Goal: Task Accomplishment & Management: Manage account settings

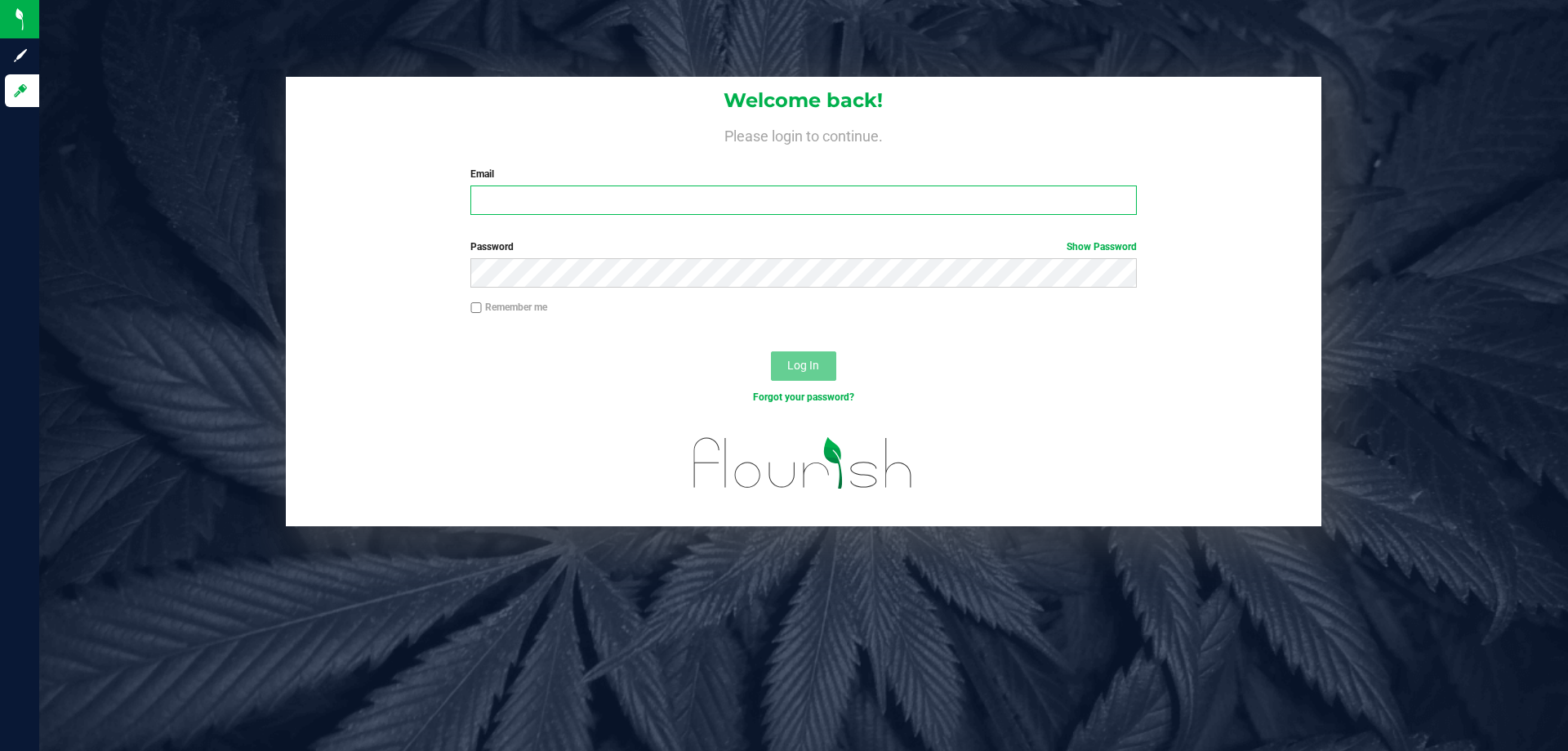
click at [756, 213] on input "Email" at bounding box center [804, 200] width 666 height 29
type input "[EMAIL_ADDRESS][DOMAIN_NAME]"
click at [771, 351] on button "Log In" at bounding box center [804, 366] width 66 height 29
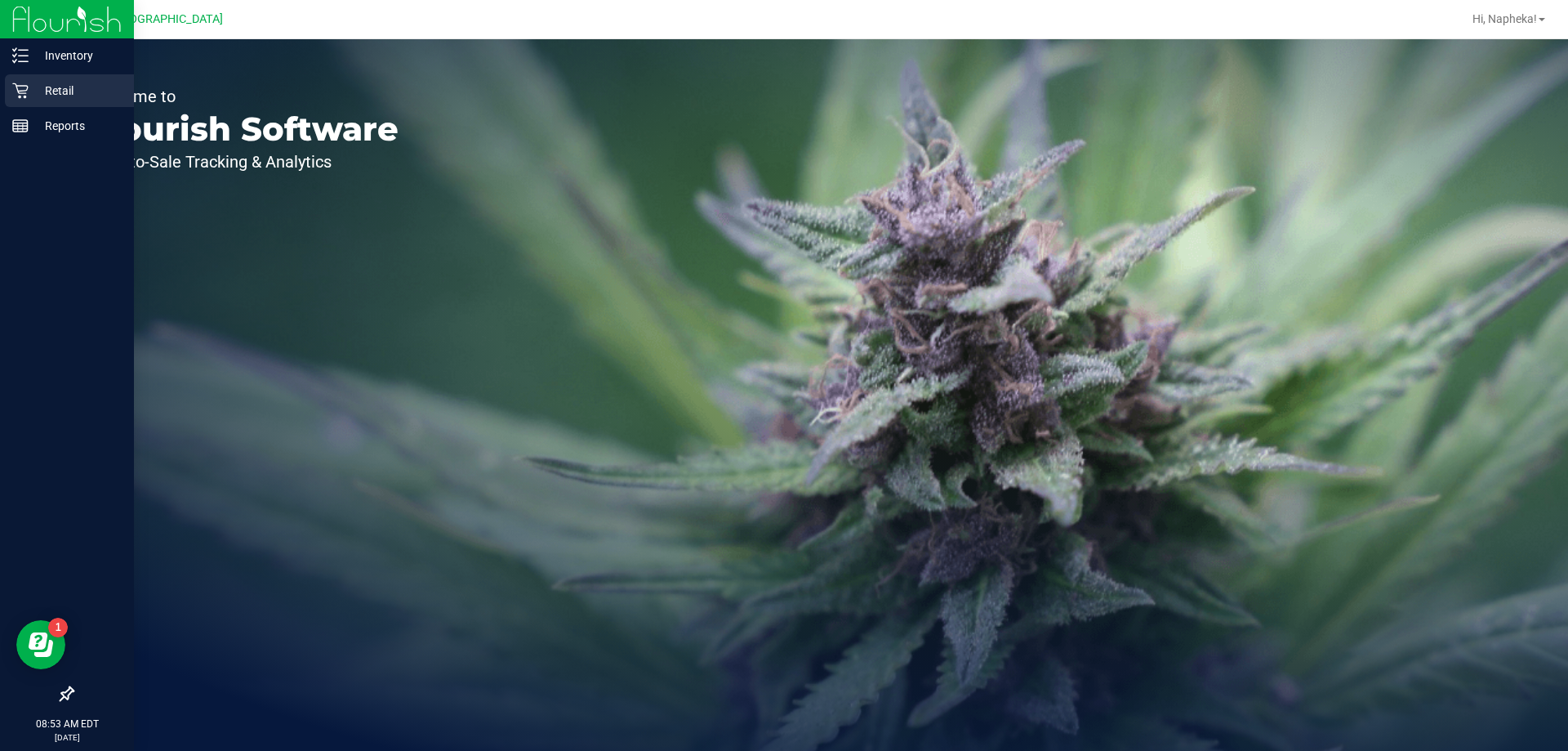
click at [37, 85] on p "Retail" at bounding box center [78, 91] width 98 height 19
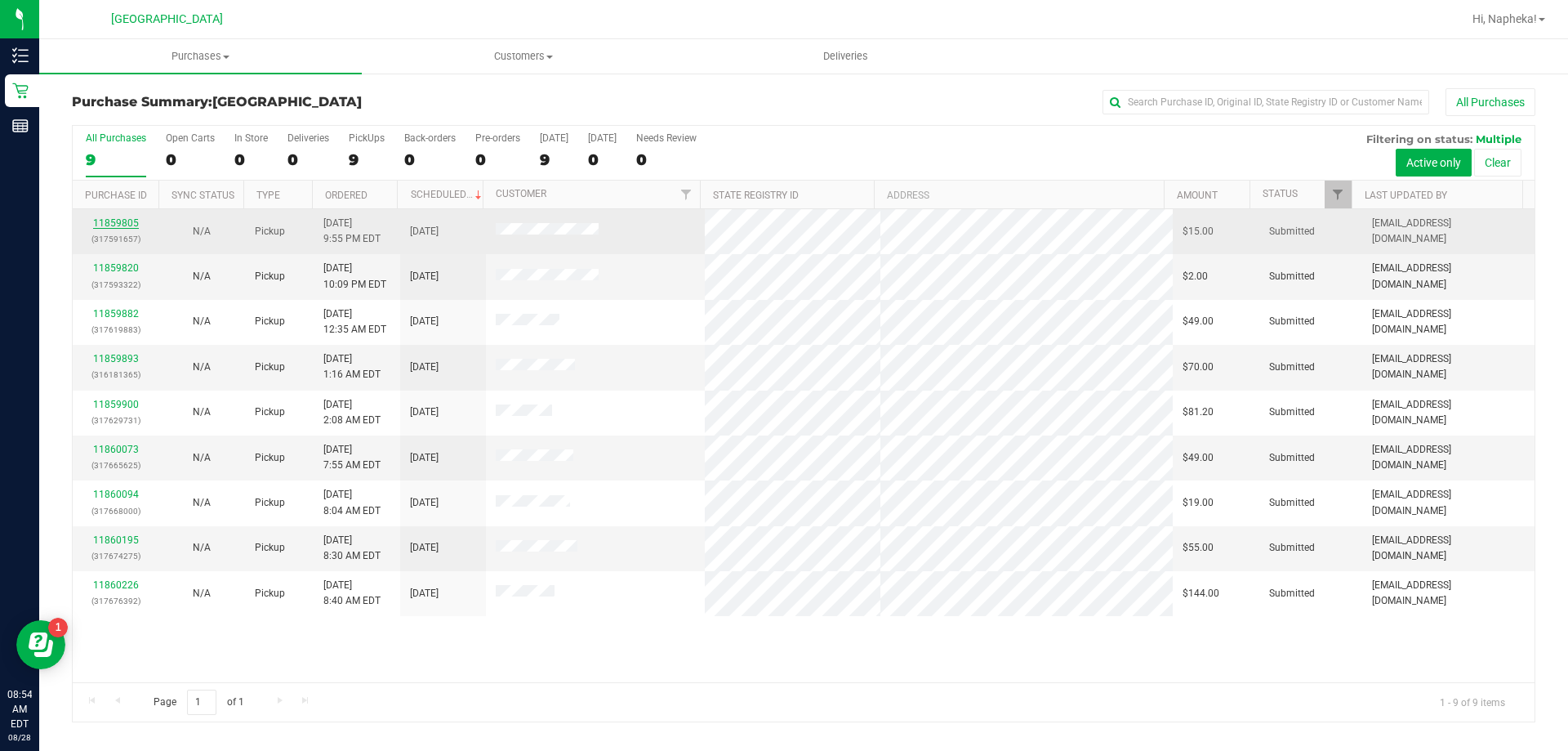
click at [104, 219] on link "11859805" at bounding box center [116, 223] width 45 height 12
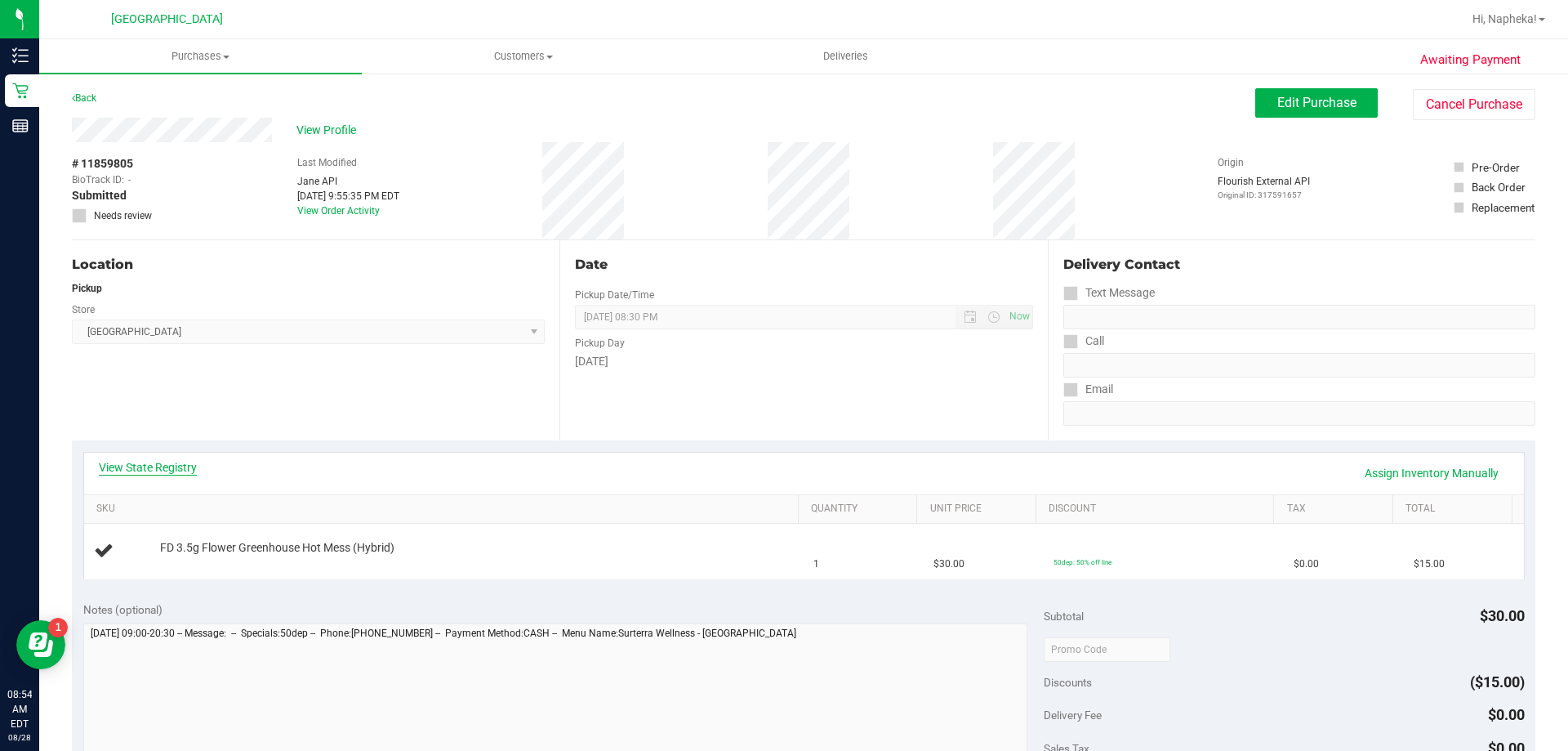
click at [193, 462] on link "View State Registry" at bounding box center [148, 467] width 98 height 16
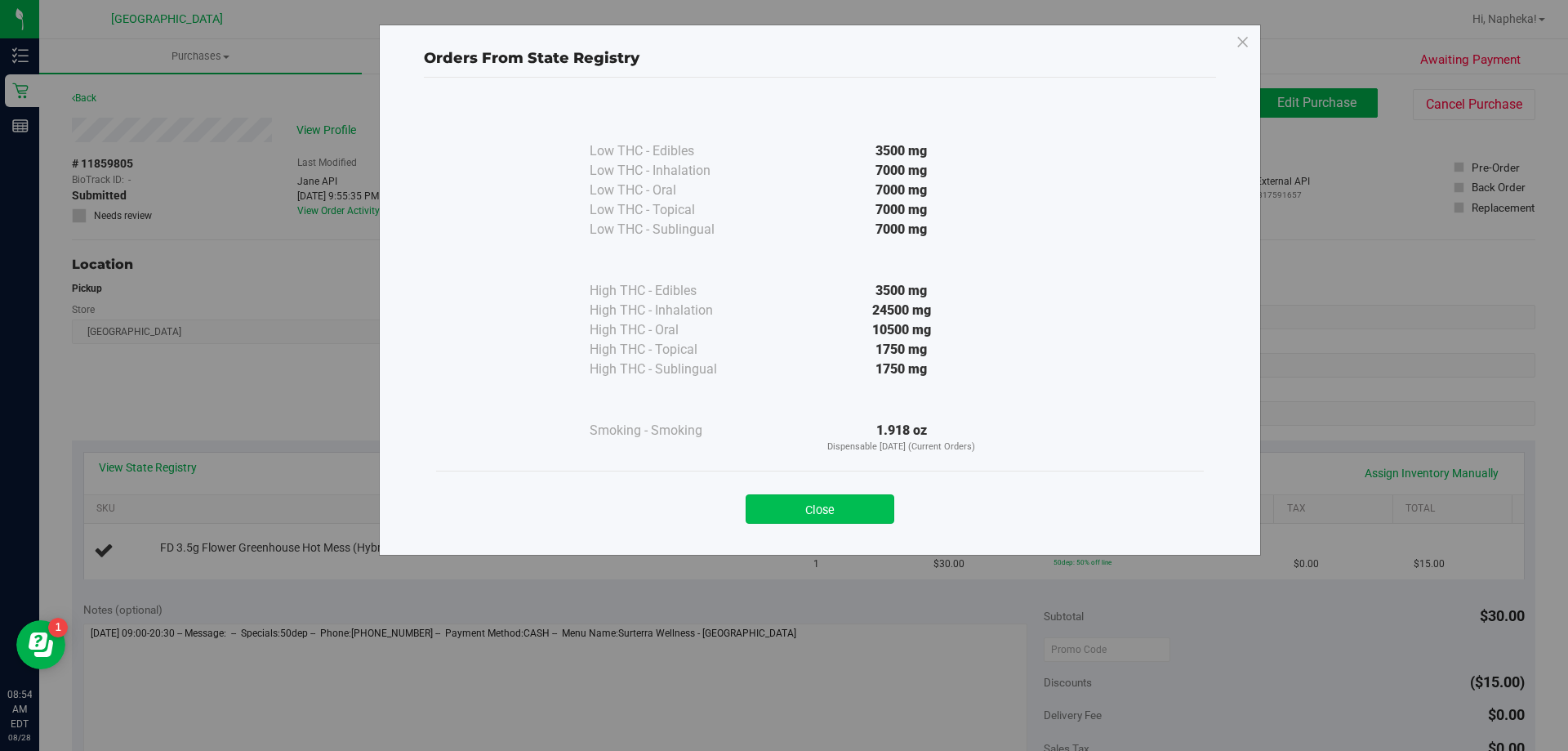
click at [829, 509] on button "Close" at bounding box center [820, 509] width 149 height 29
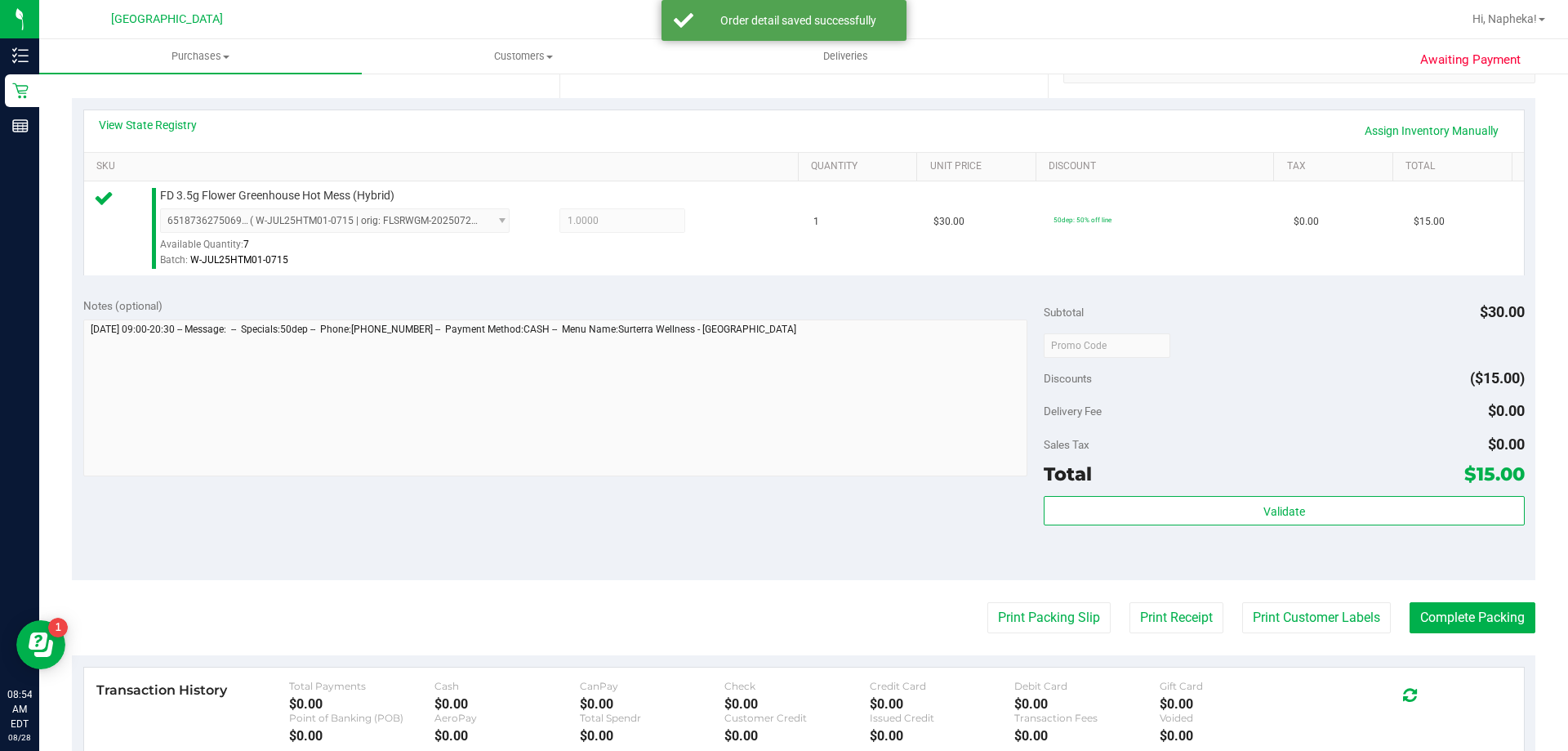
scroll to position [490, 0]
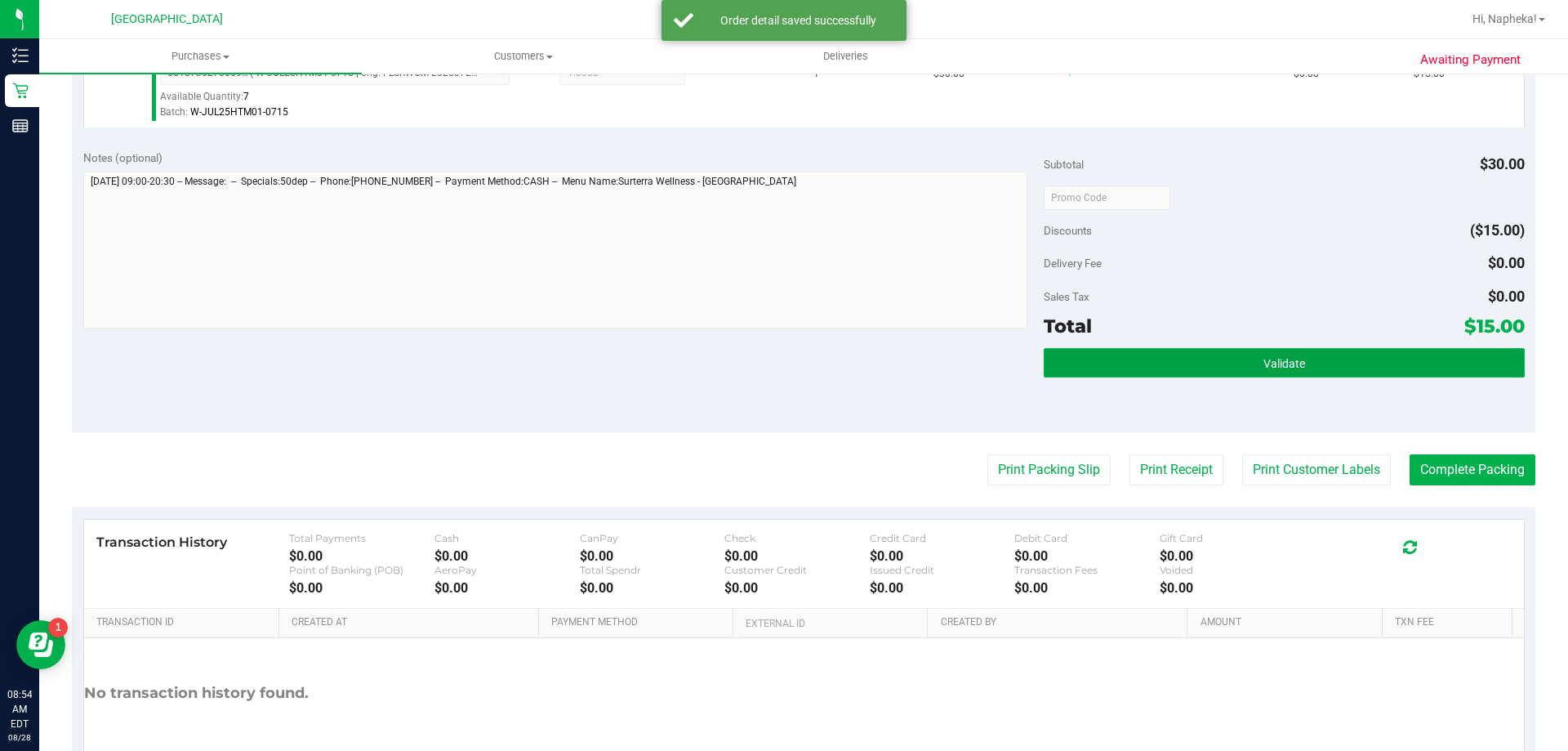
click at [1365, 375] on button "Validate" at bounding box center [1284, 363] width 481 height 29
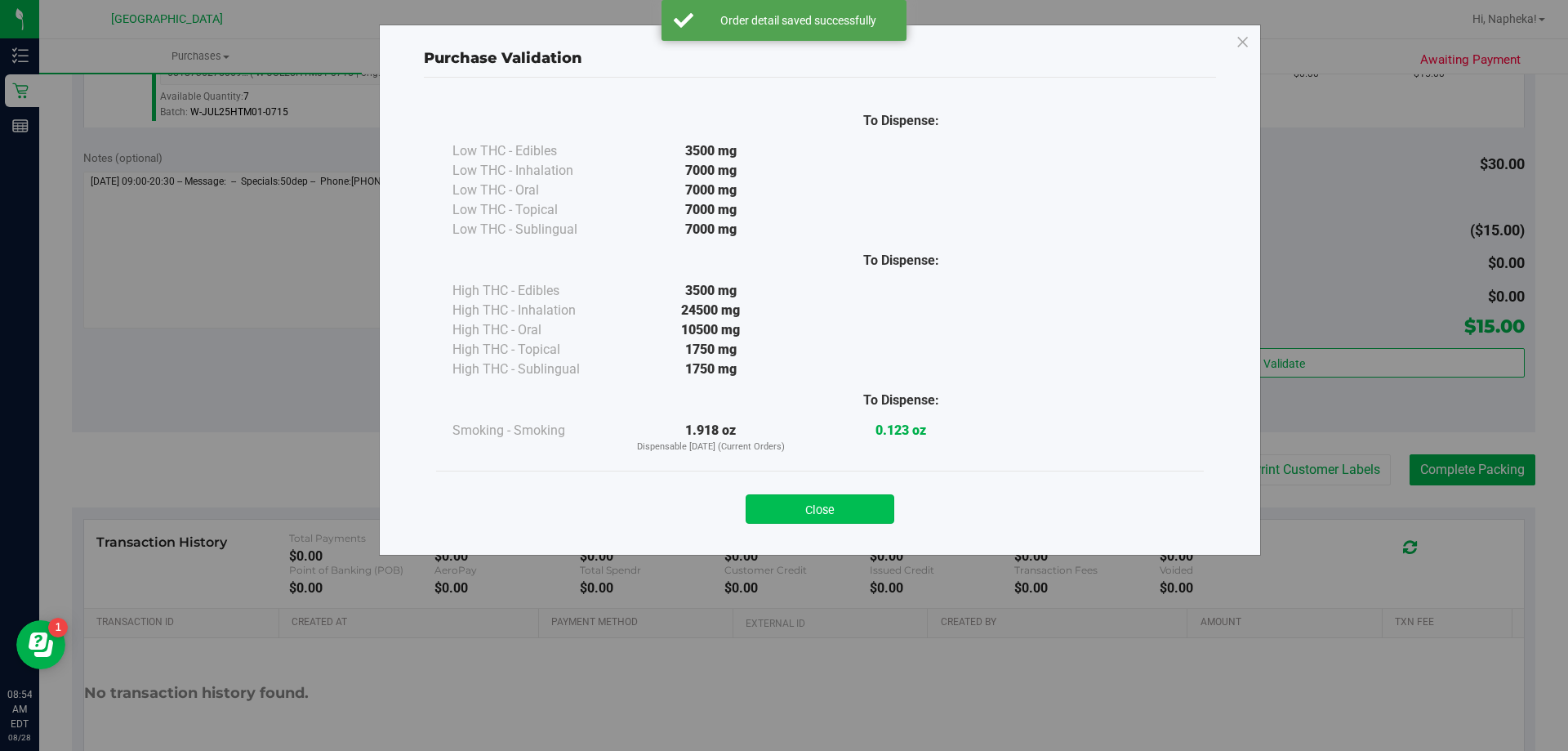
click at [796, 515] on button "Close" at bounding box center [820, 509] width 149 height 29
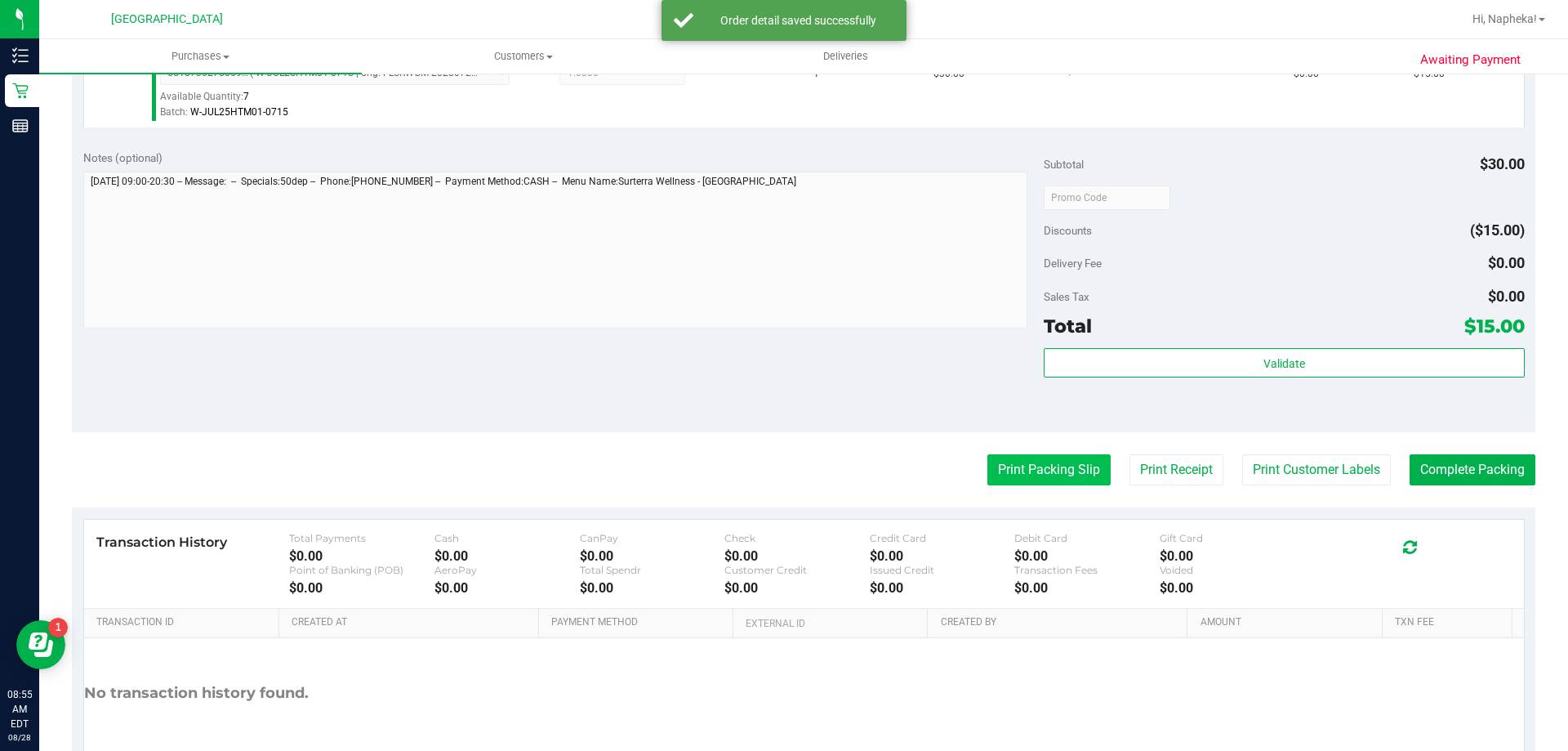
click at [1003, 470] on button "Print Packing Slip" at bounding box center [1049, 470] width 124 height 31
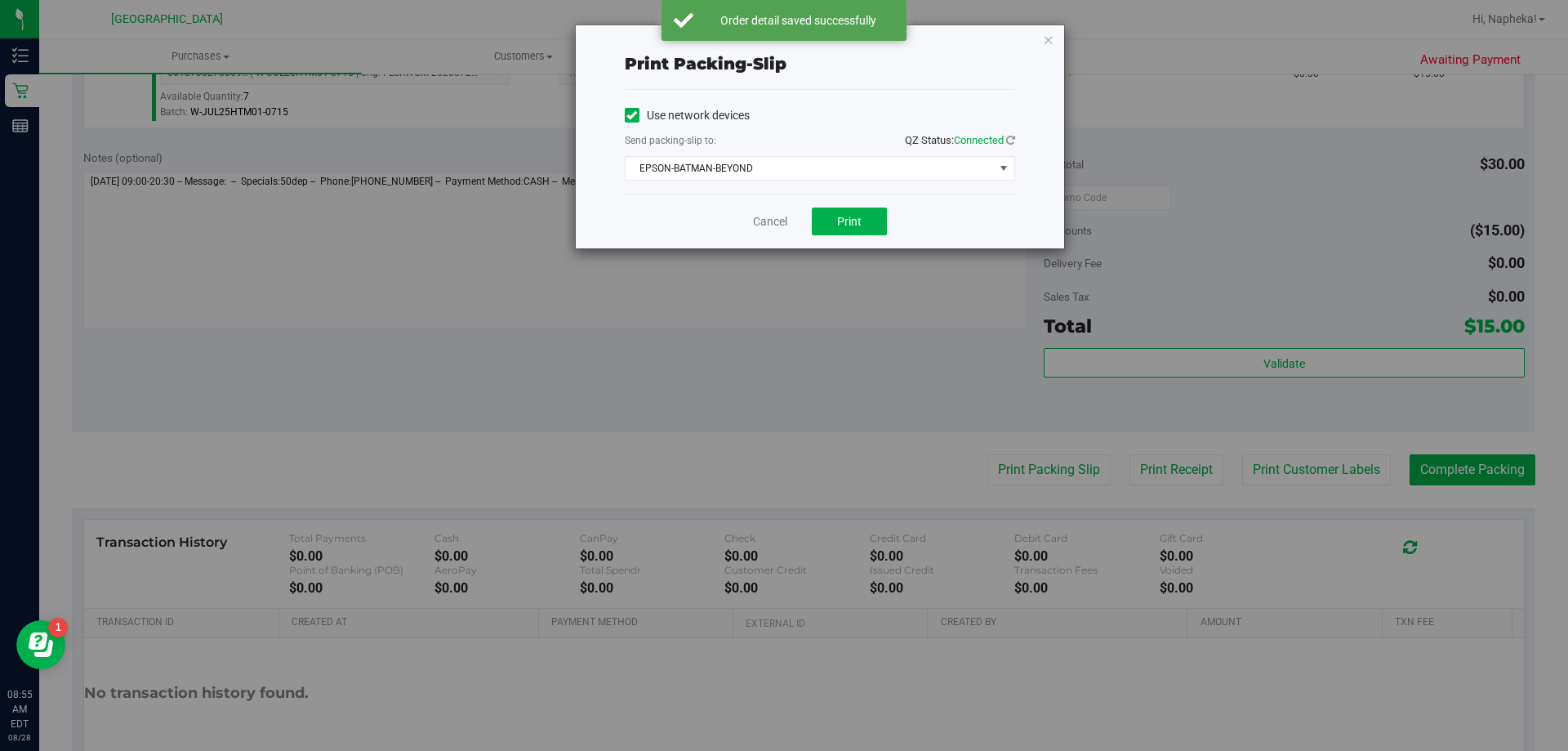
click at [824, 155] on div "Use network devices Send packing-slip to: QZ Status: Connected EPSON-BATMAN-BEY…" at bounding box center [820, 142] width 391 height 77
click at [828, 172] on span "EPSON-BATMAN-BEYOND" at bounding box center [810, 169] width 369 height 23
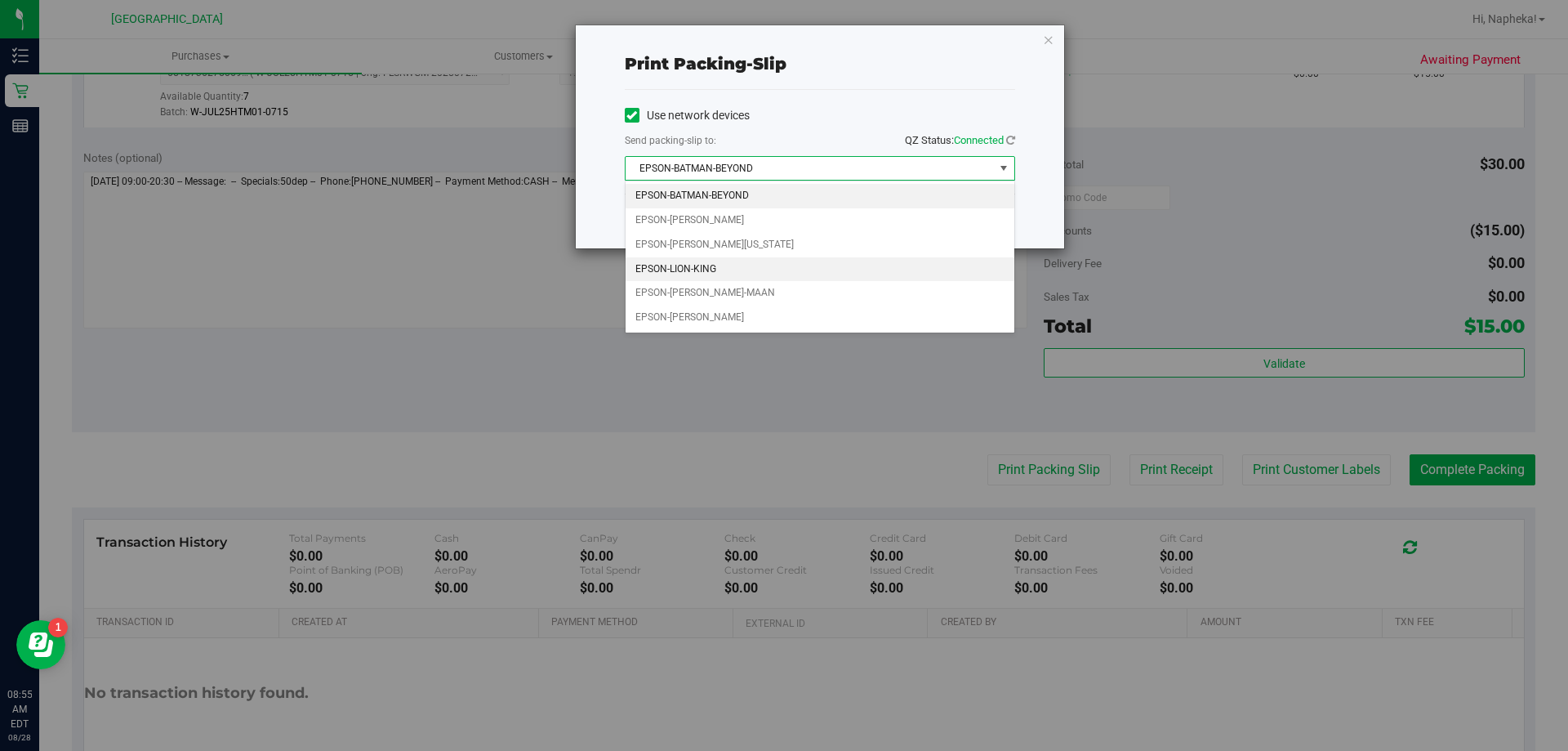
click at [755, 259] on li "EPSON-LION-KING" at bounding box center [819, 269] width 389 height 24
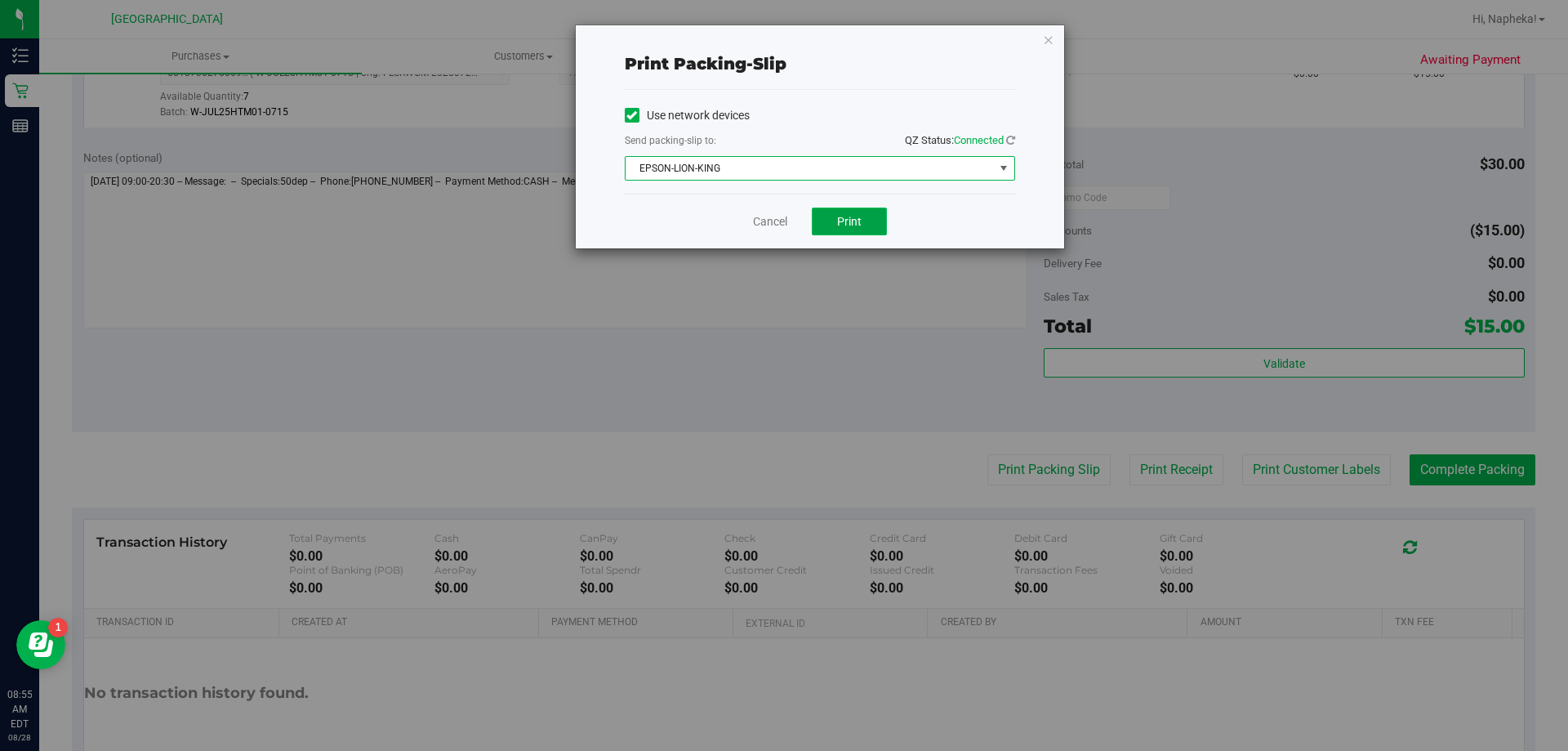
click at [858, 222] on span "Print" at bounding box center [849, 222] width 24 height 14
click at [780, 228] on link "Cancel" at bounding box center [770, 222] width 35 height 17
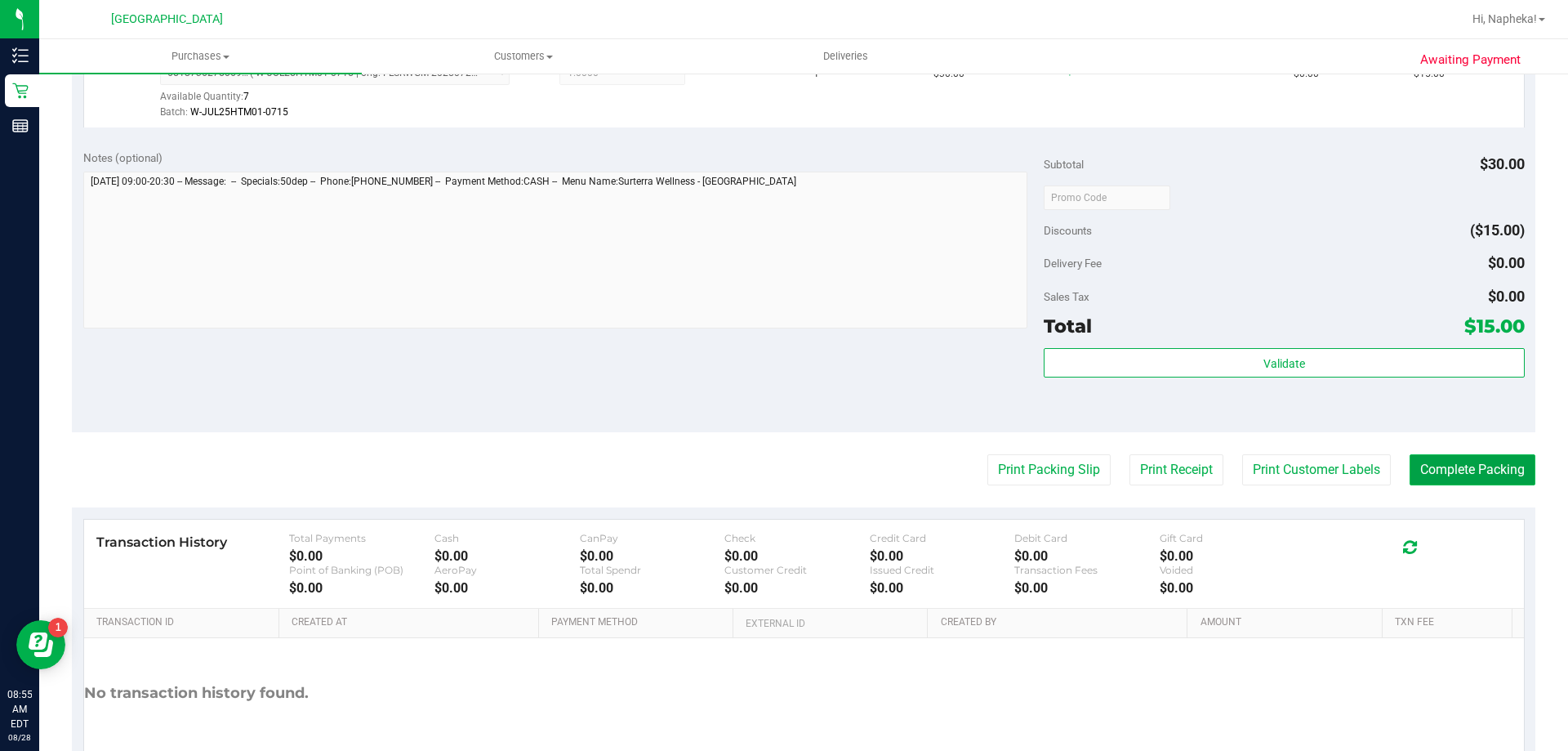
click at [1477, 473] on button "Complete Packing" at bounding box center [1472, 470] width 125 height 31
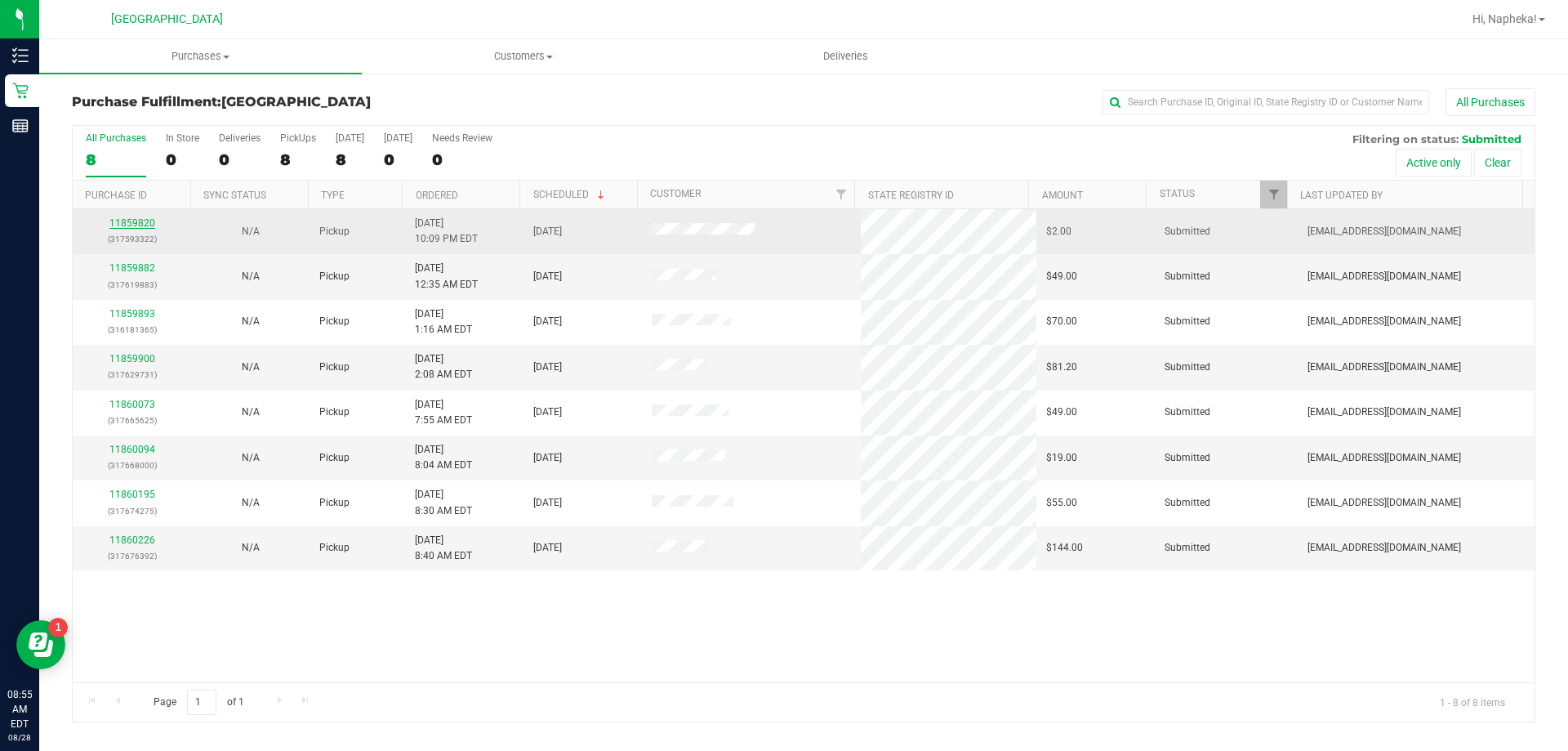
click at [140, 223] on link "11859820" at bounding box center [131, 223] width 45 height 12
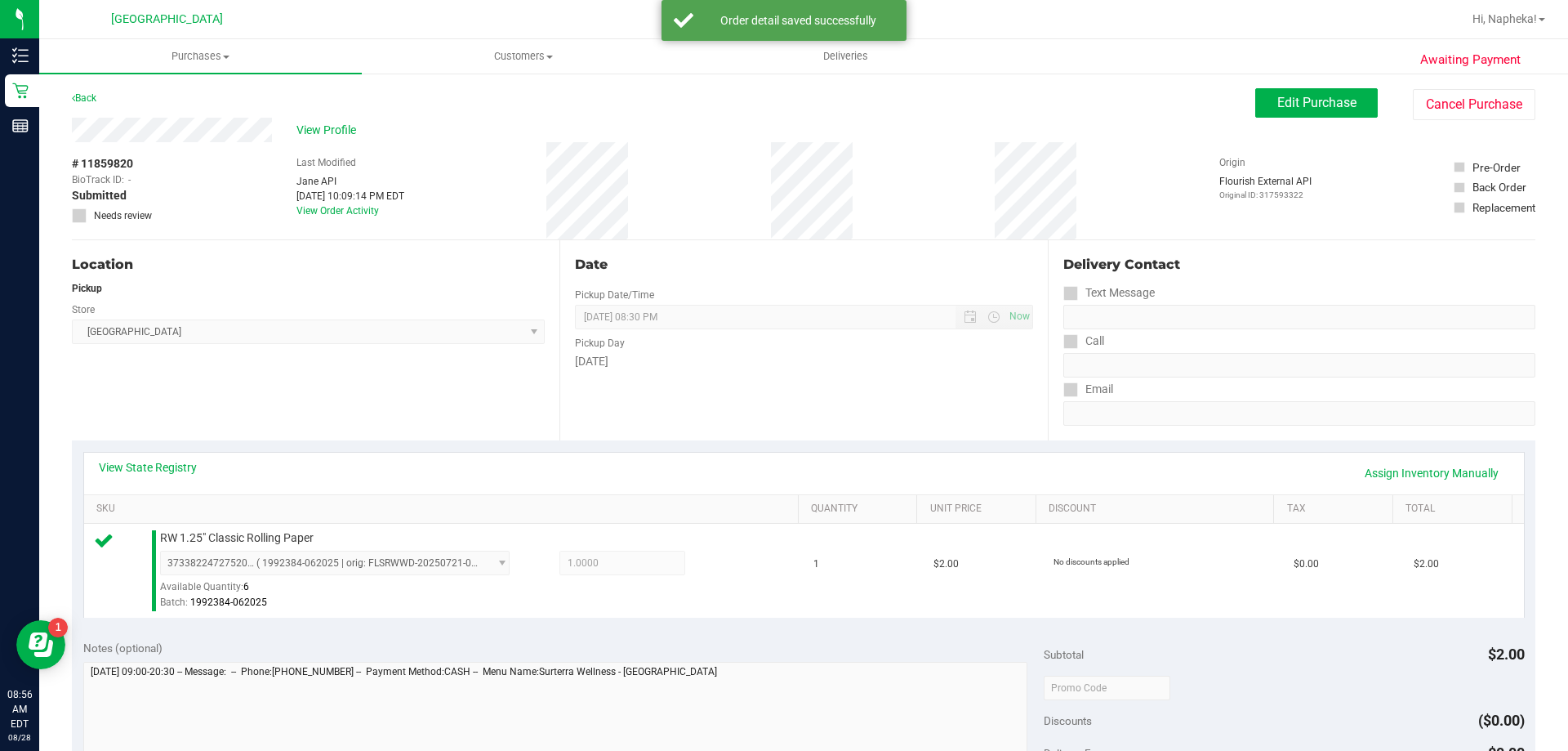
scroll to position [490, 0]
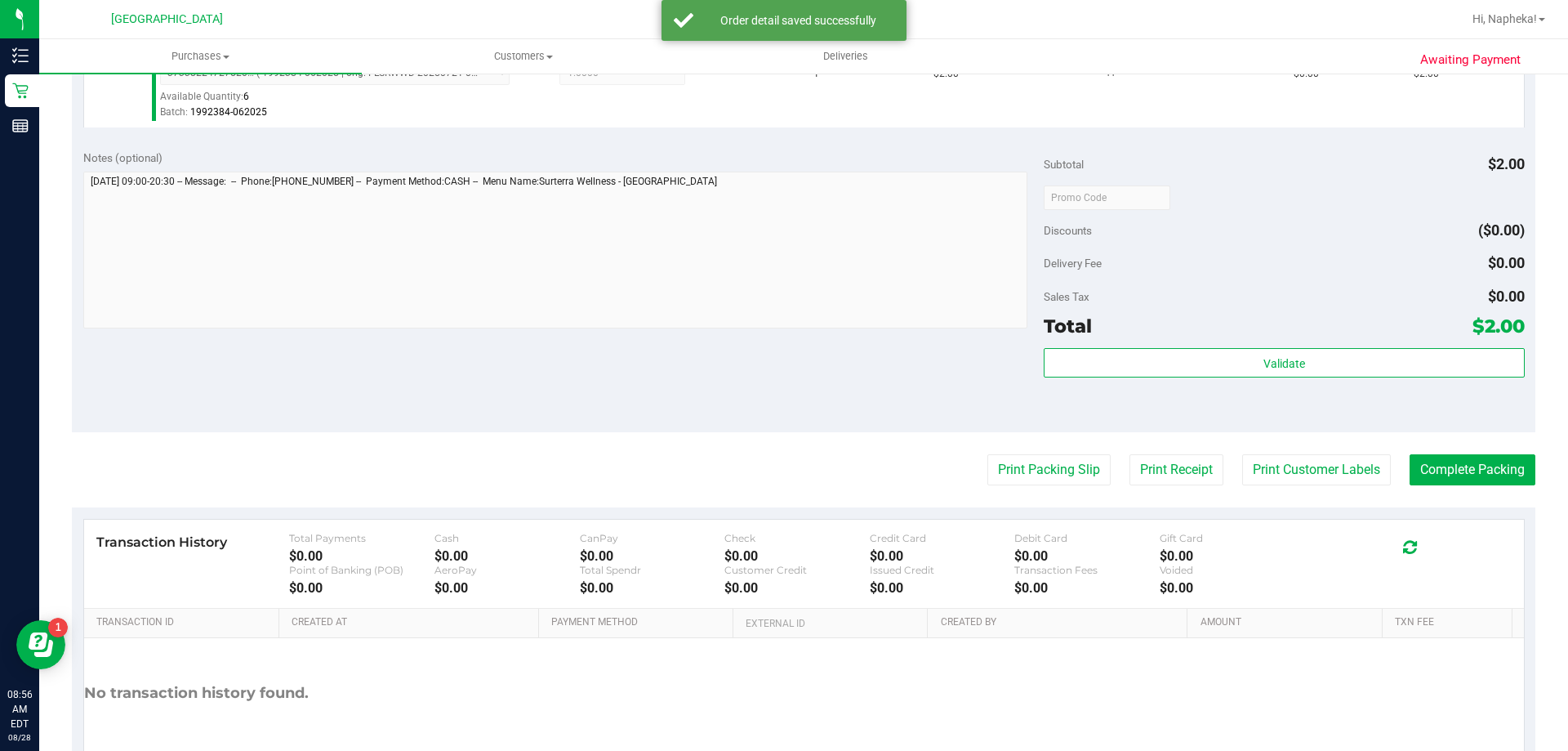
click at [1292, 344] on div "Subtotal $2.00 Discounts ($0.00) Delivery Fee $0.00 Sales Tax $0.00 Total $2.00…" at bounding box center [1284, 286] width 481 height 272
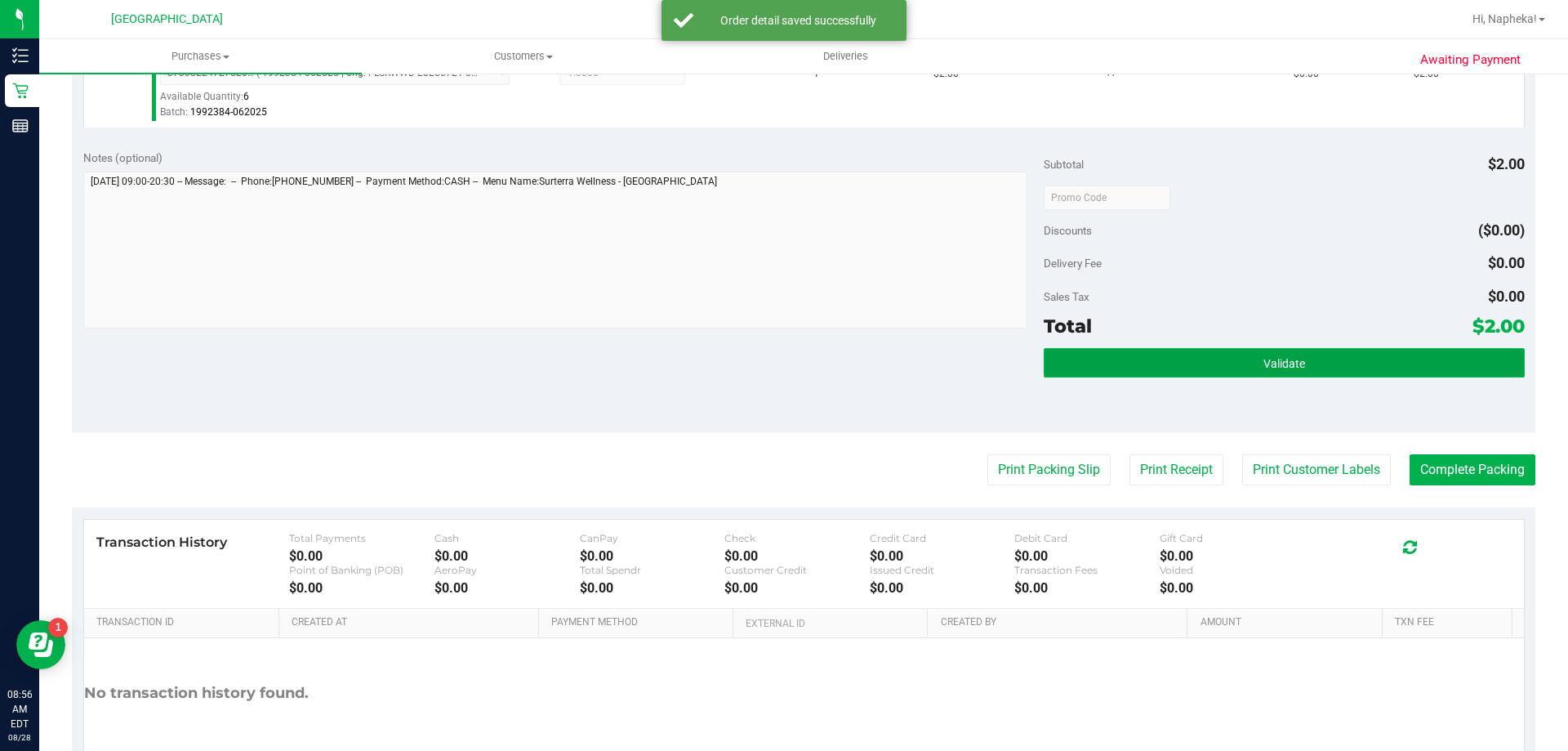
click at [1287, 358] on span "Validate" at bounding box center [1284, 364] width 41 height 14
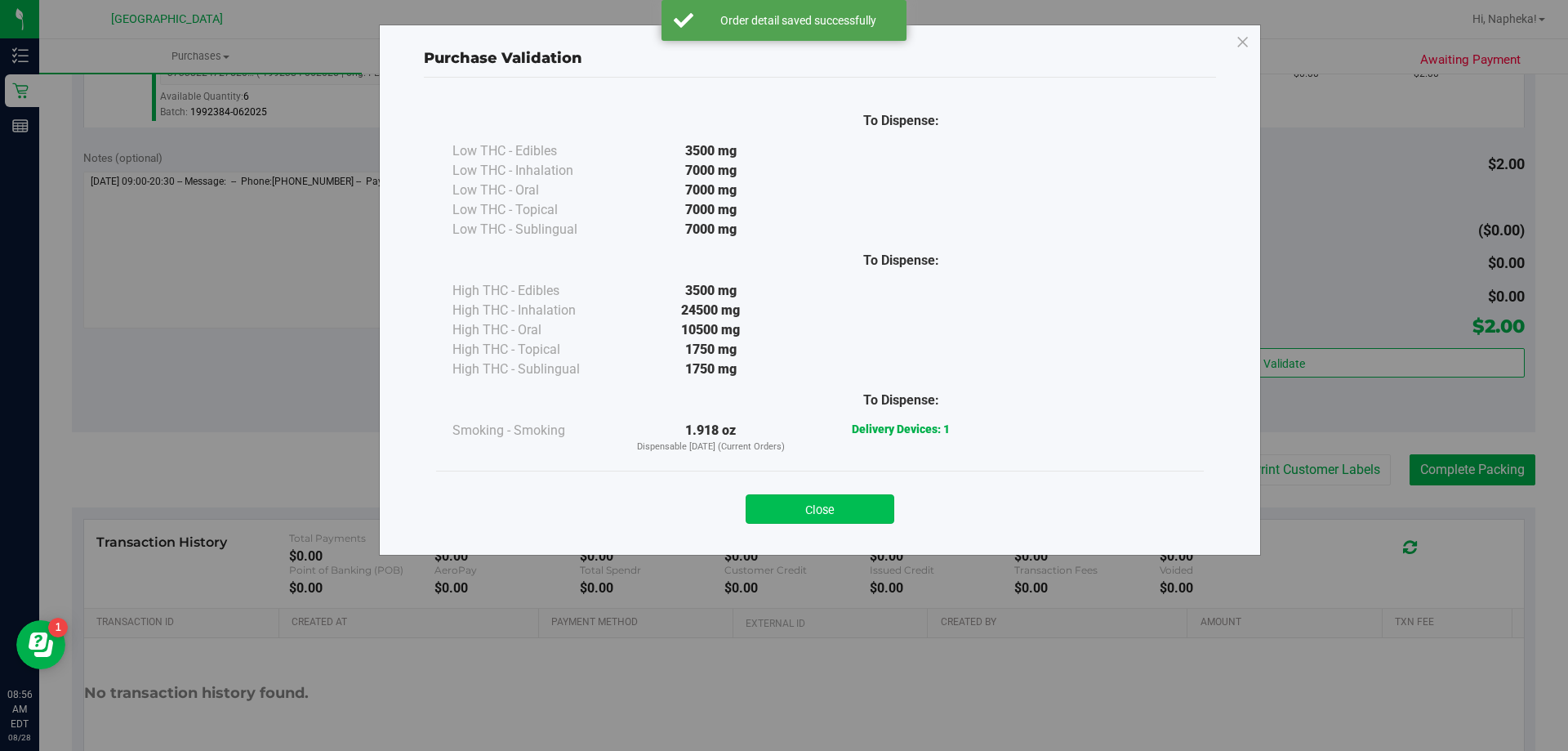
drag, startPoint x: 829, startPoint y: 485, endPoint x: 830, endPoint y: 502, distance: 17.0
click at [829, 492] on div "Close" at bounding box center [820, 504] width 743 height 41
click at [831, 502] on button "Close" at bounding box center [820, 509] width 149 height 29
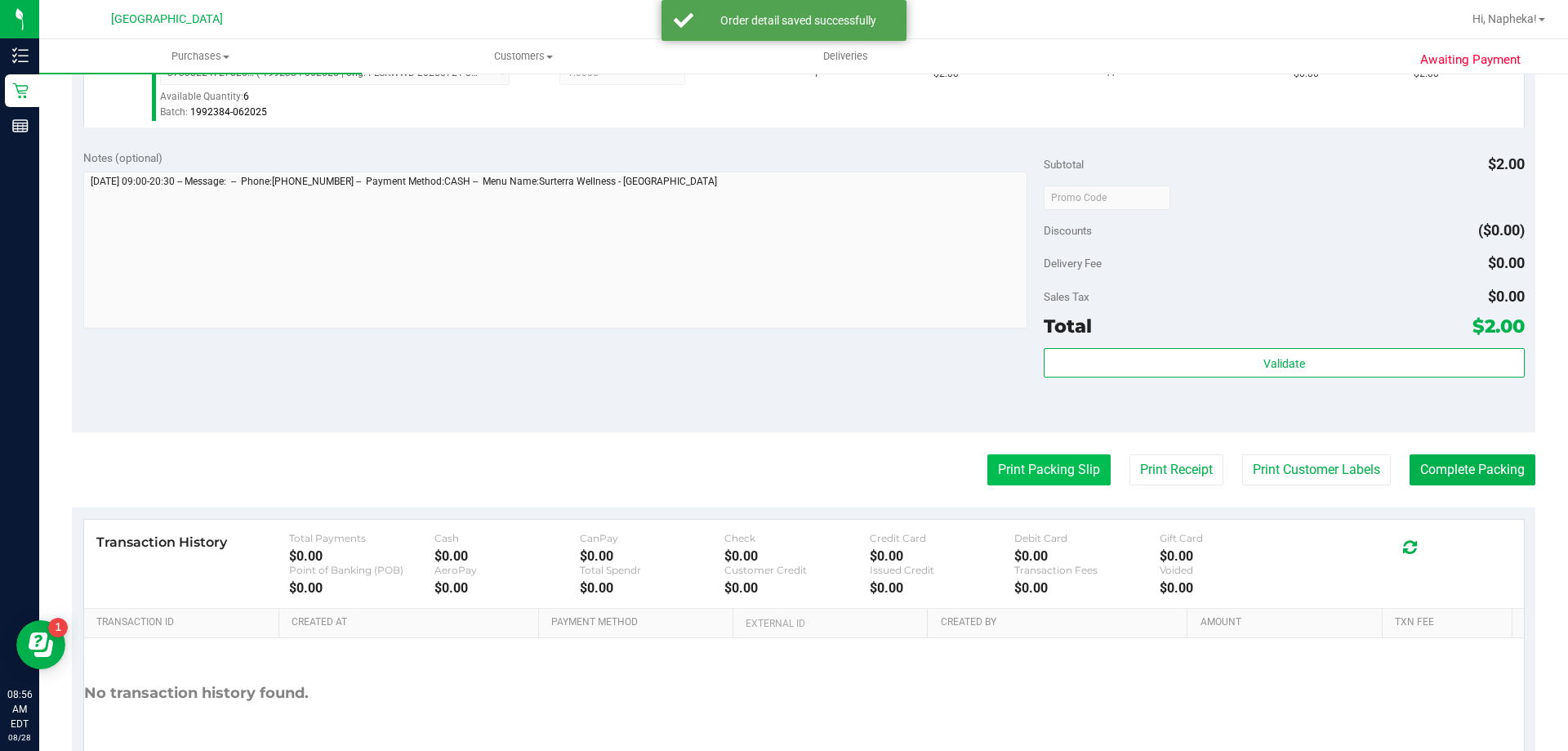
click at [1030, 458] on button "Print Packing Slip" at bounding box center [1049, 470] width 124 height 31
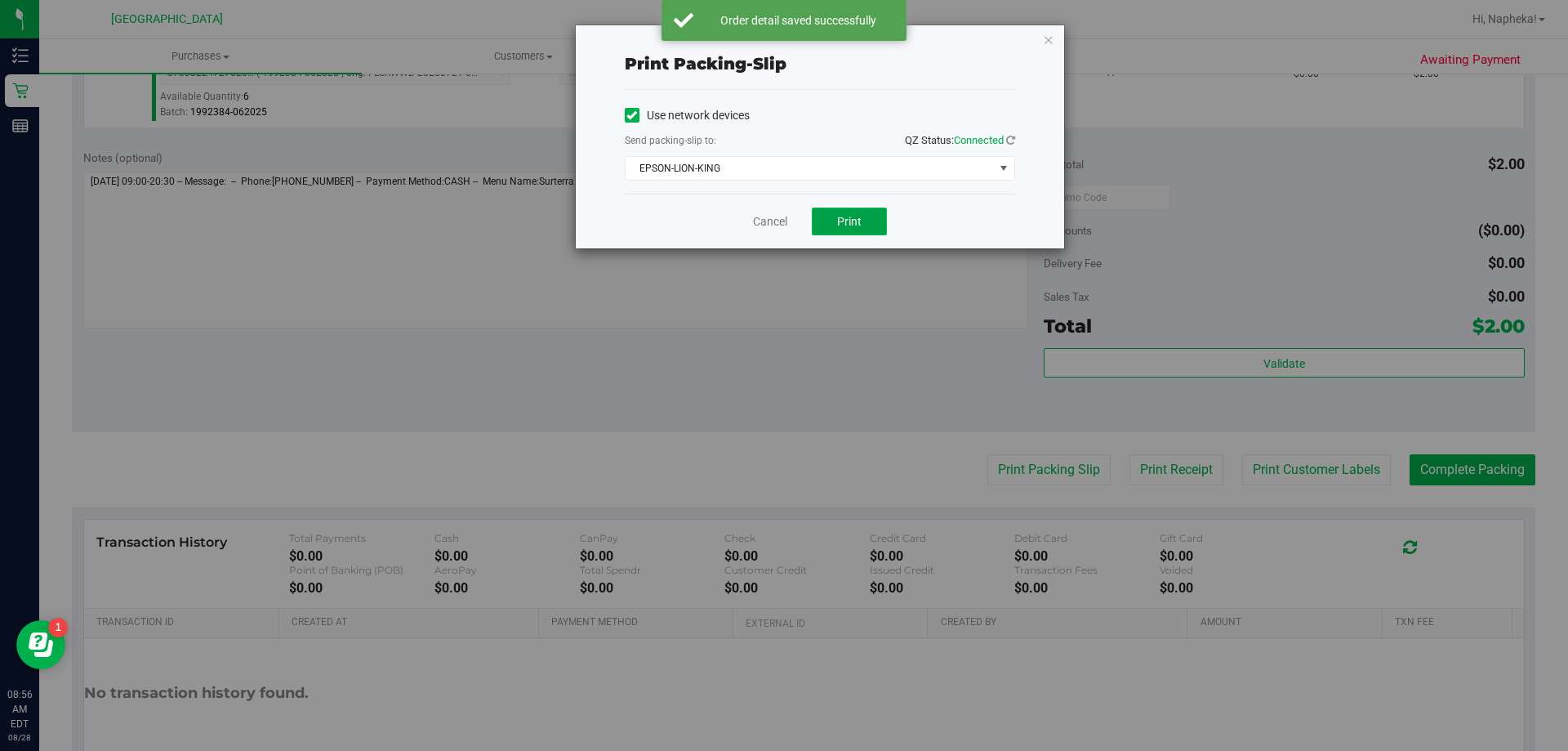
click at [840, 215] on span "Print" at bounding box center [849, 222] width 24 height 14
click at [761, 215] on link "Cancel" at bounding box center [770, 222] width 35 height 17
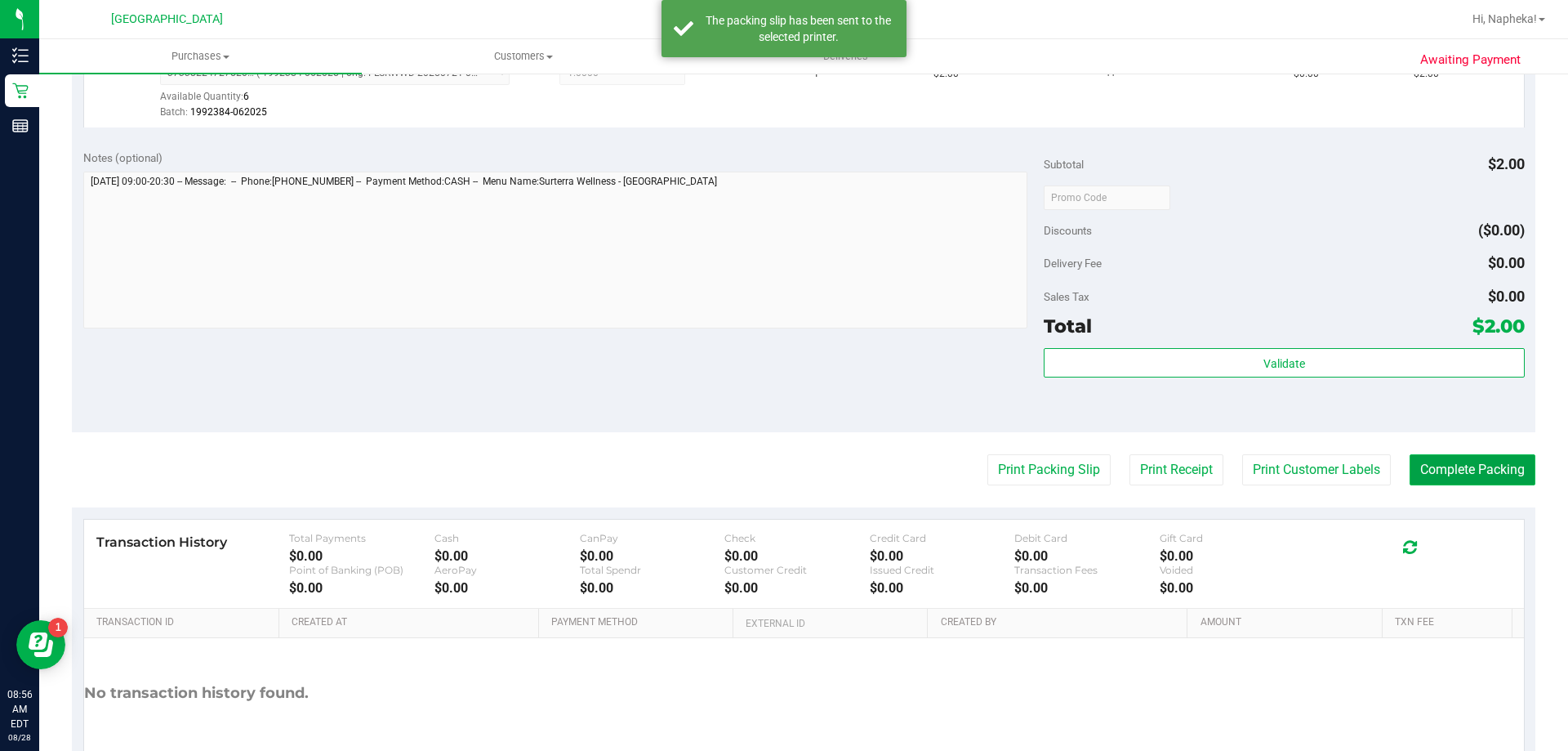
click at [1502, 472] on button "Complete Packing" at bounding box center [1472, 470] width 125 height 31
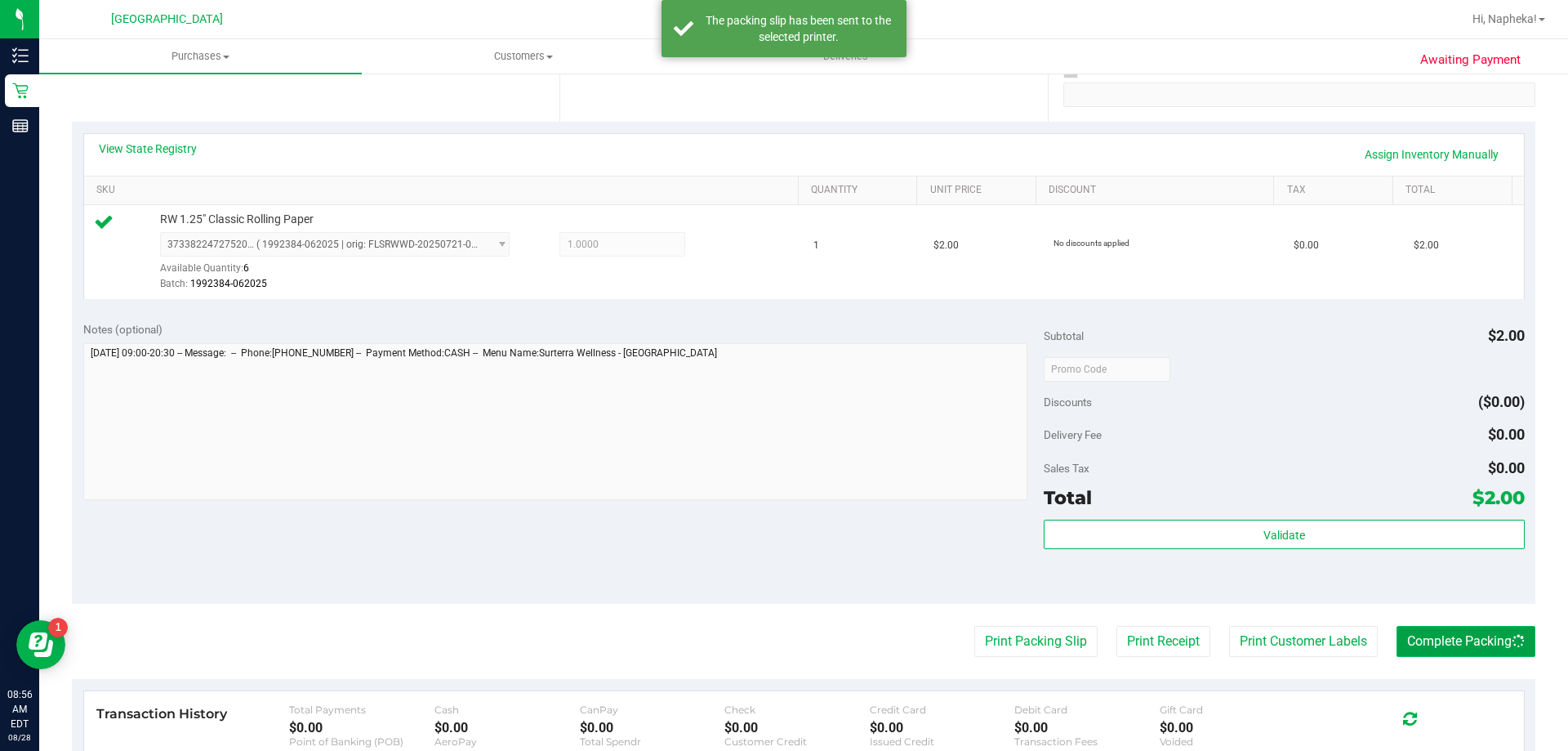
scroll to position [0, 0]
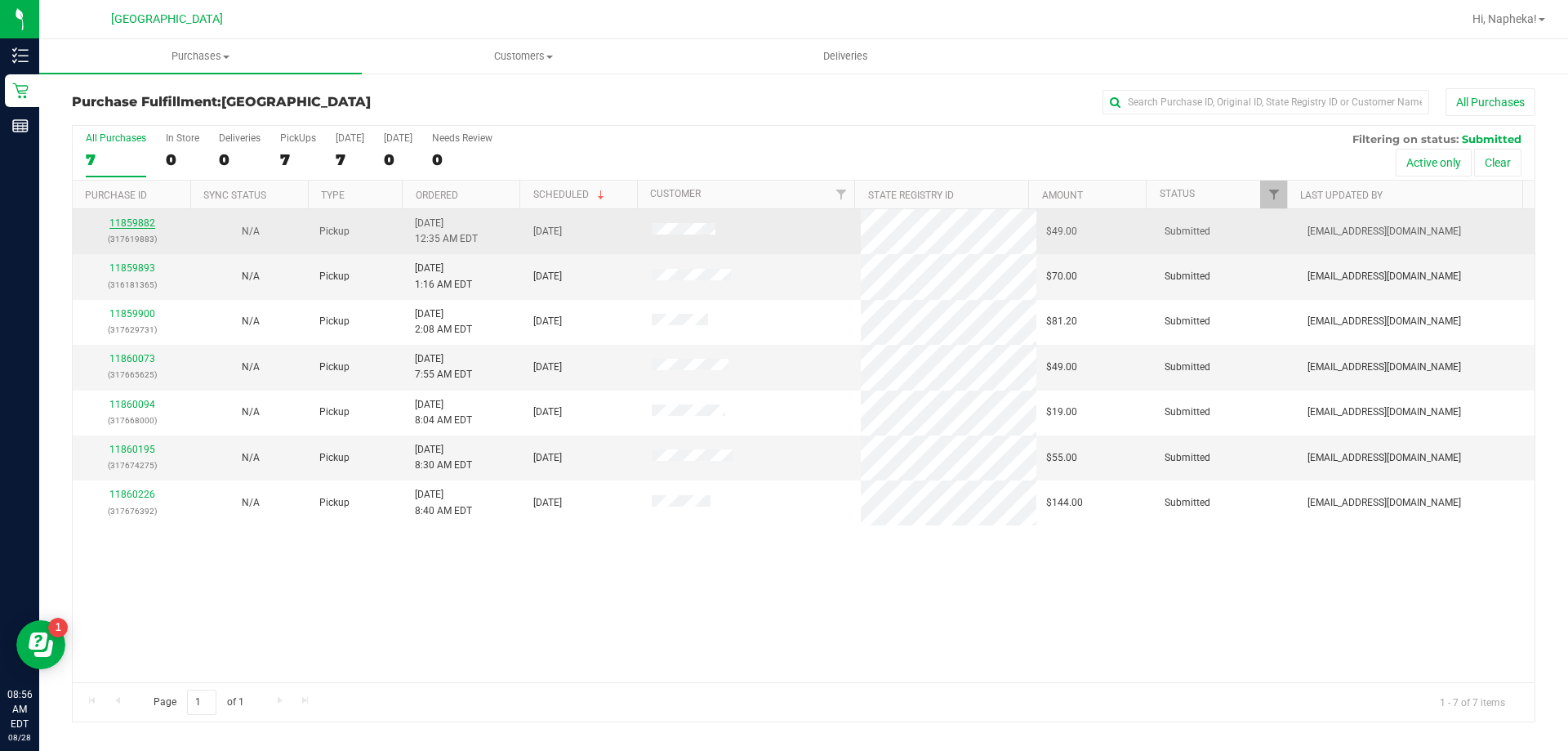
click at [138, 226] on link "11859882" at bounding box center [131, 223] width 45 height 12
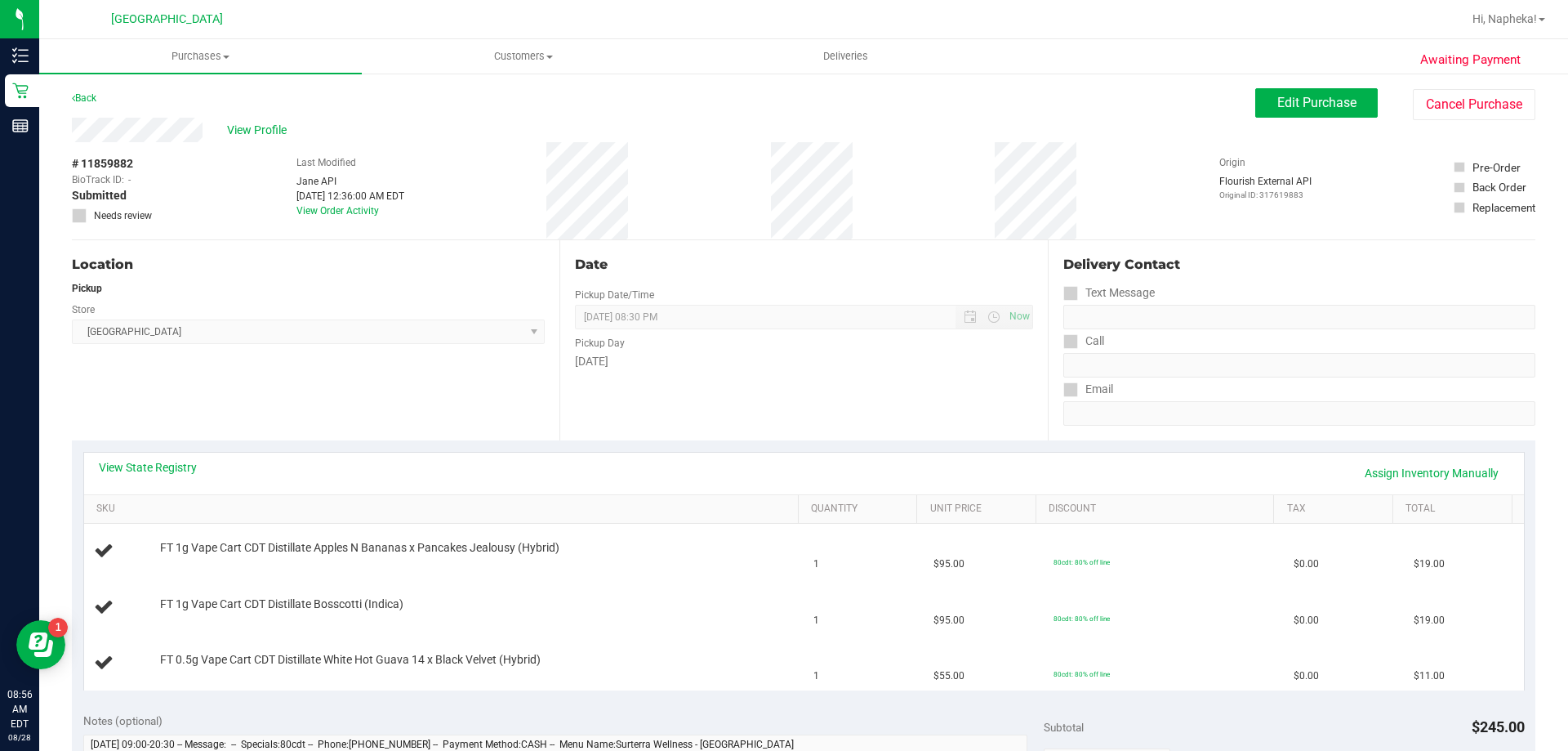
scroll to position [82, 0]
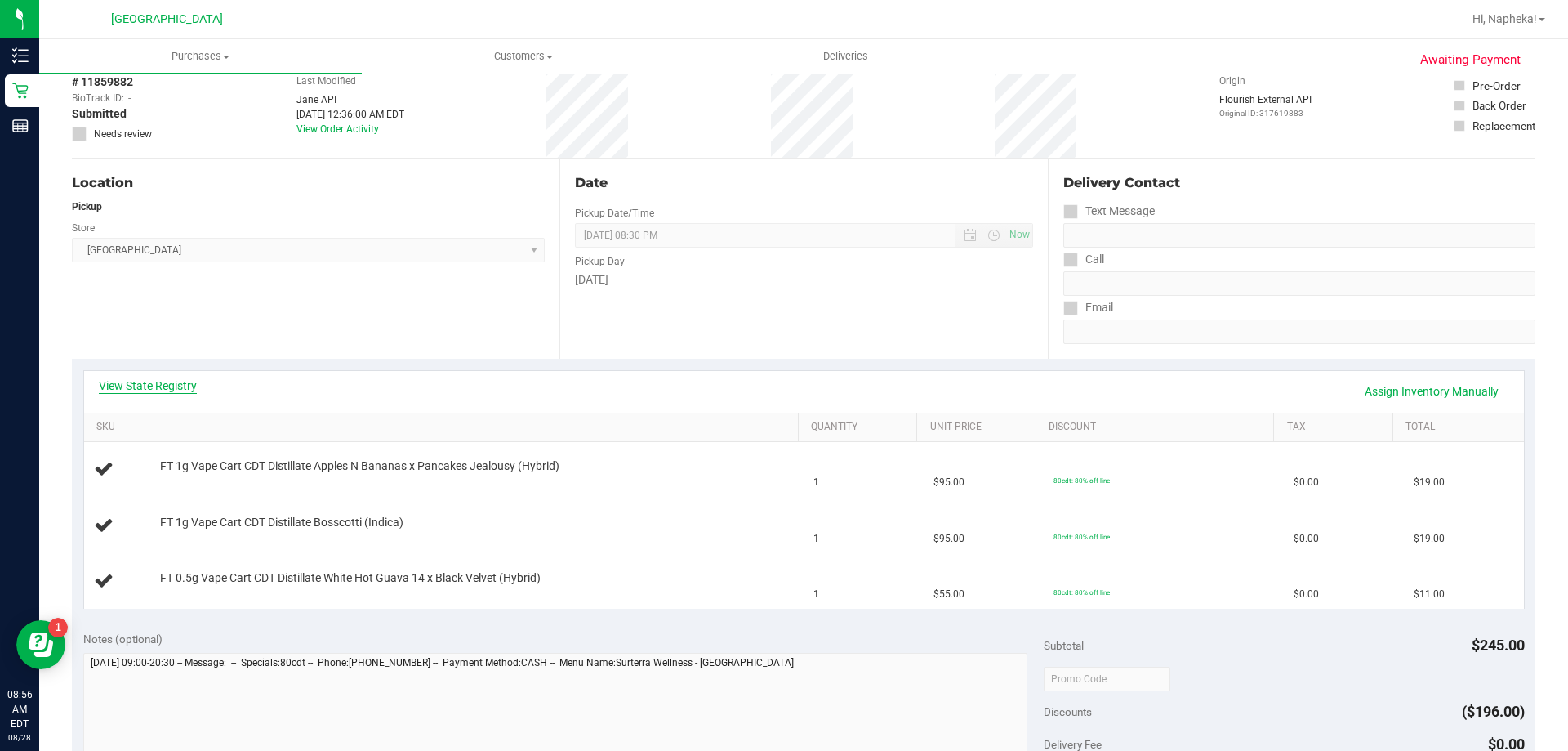
click at [175, 392] on link "View State Registry" at bounding box center [148, 385] width 98 height 16
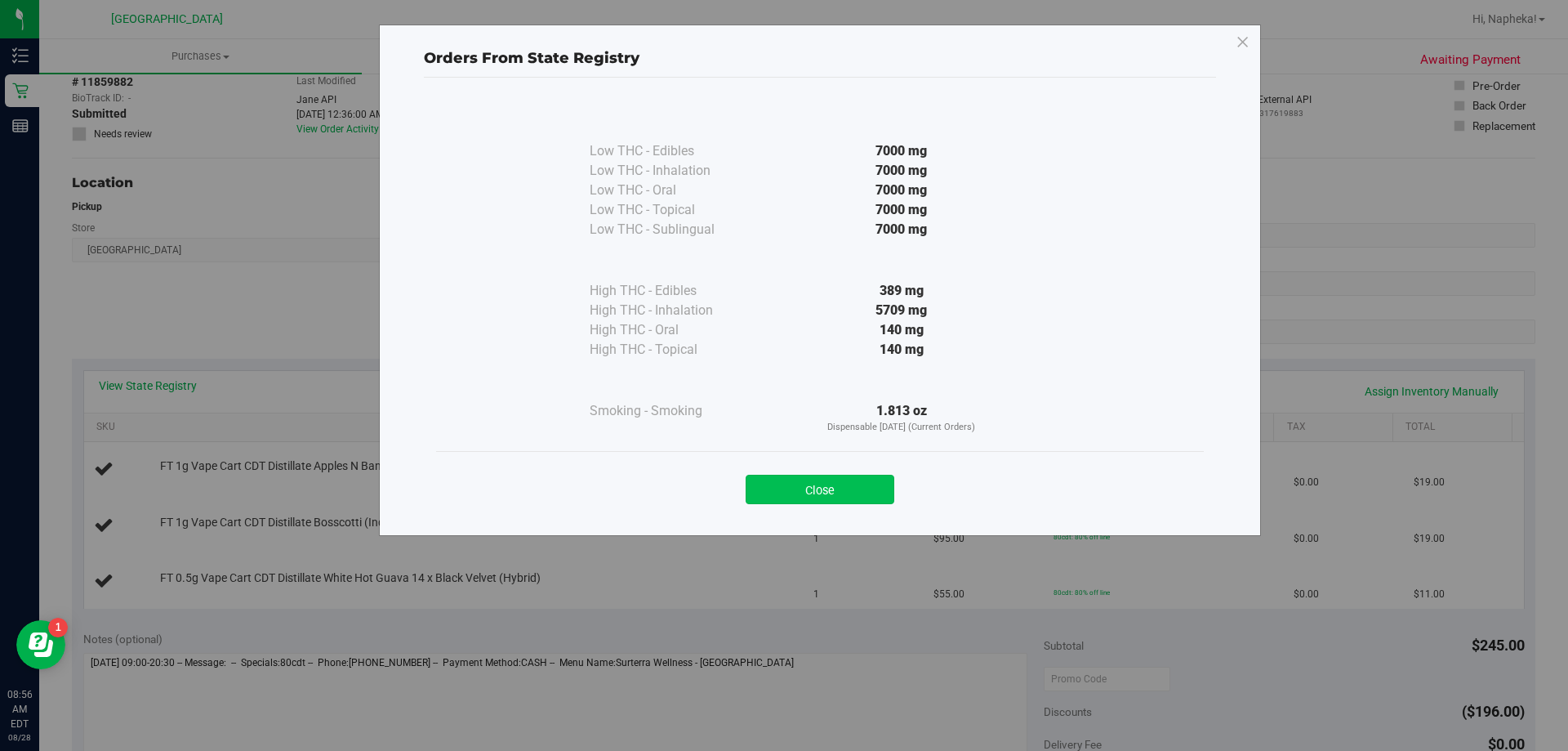
click at [830, 493] on button "Close" at bounding box center [820, 489] width 149 height 29
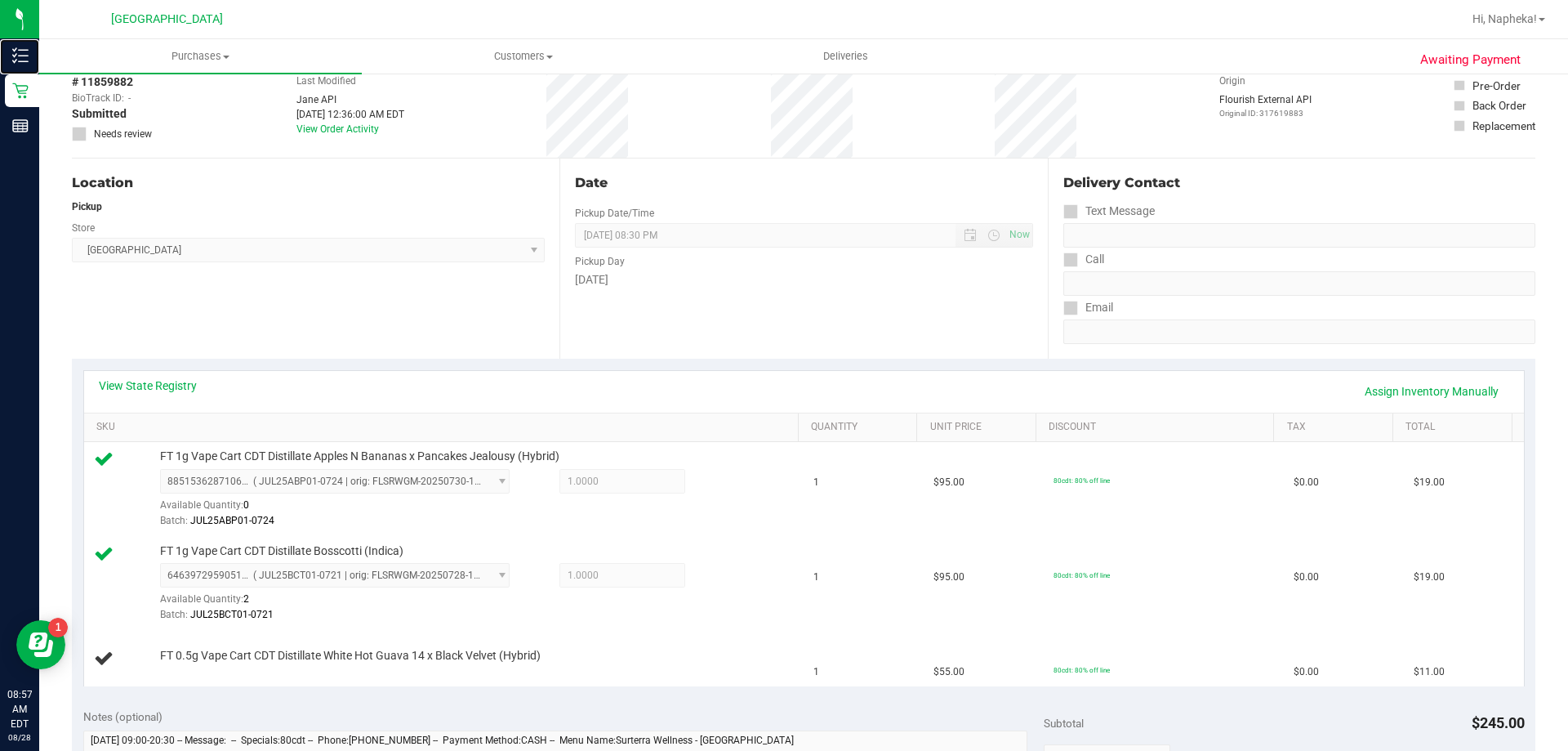
click at [0, 40] on link "Inventory" at bounding box center [19, 57] width 40 height 35
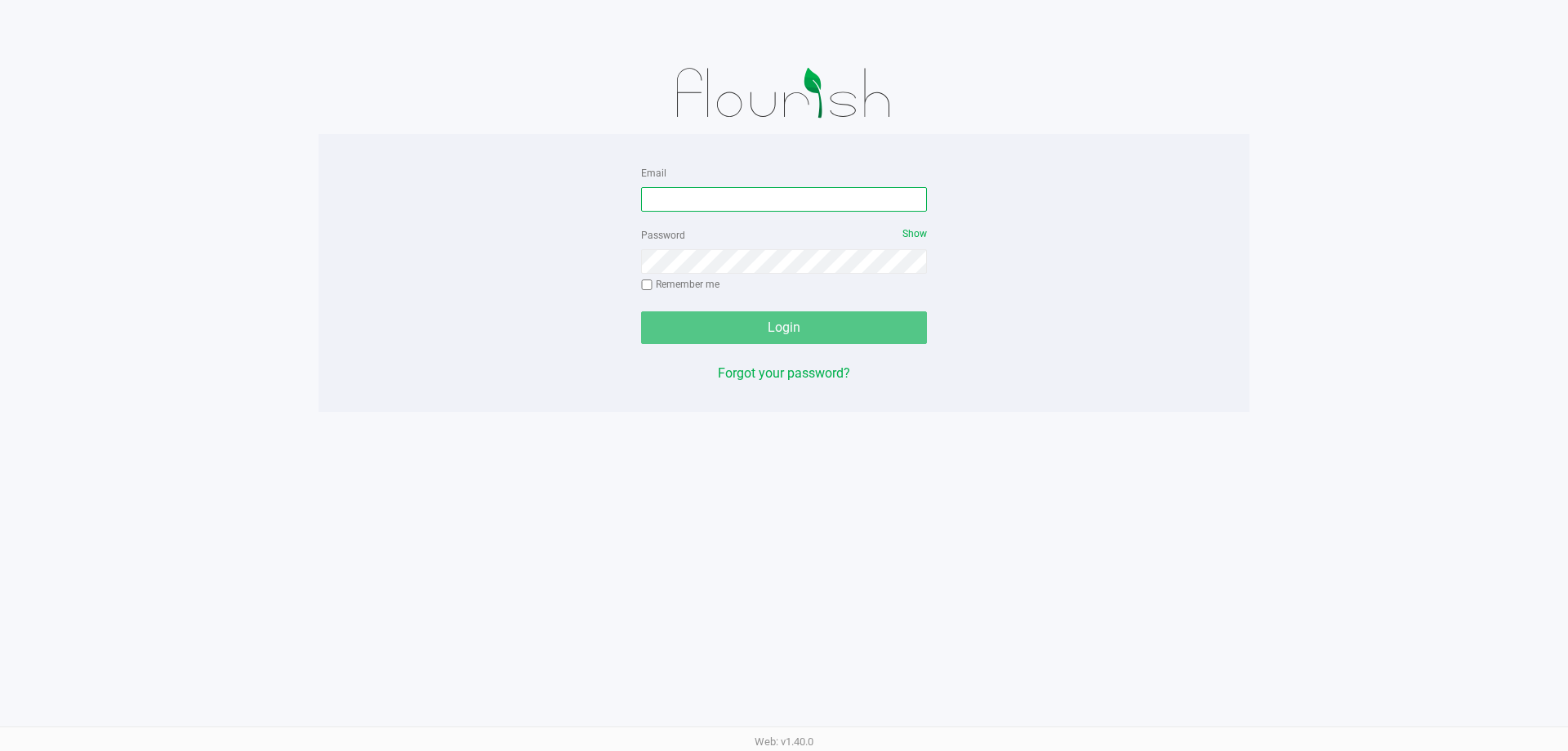
click at [705, 202] on input "Email" at bounding box center [784, 199] width 286 height 24
type input "kworrell@liveparallel.com"
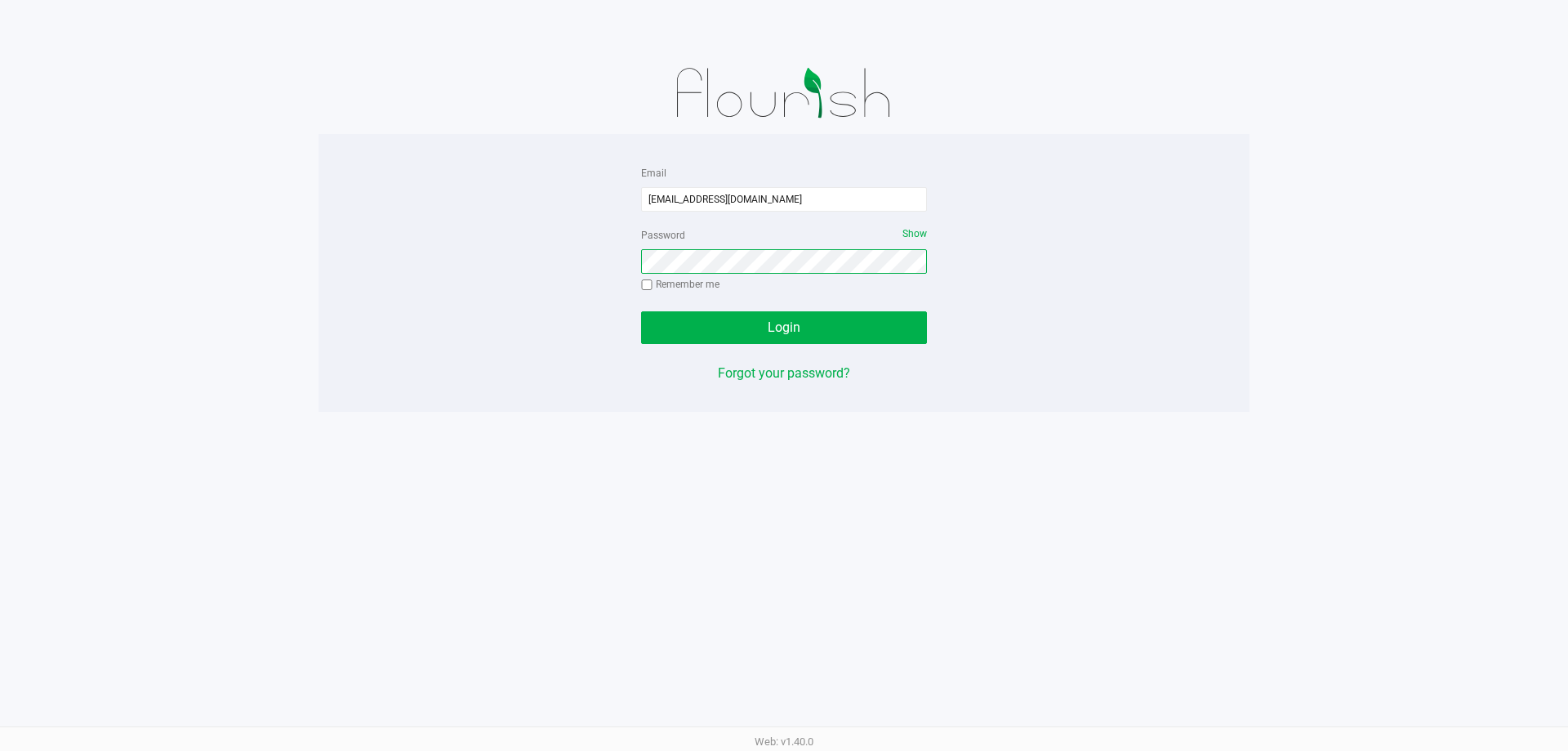
click at [642, 312] on button "Login" at bounding box center [784, 328] width 286 height 33
